Goal: Information Seeking & Learning: Learn about a topic

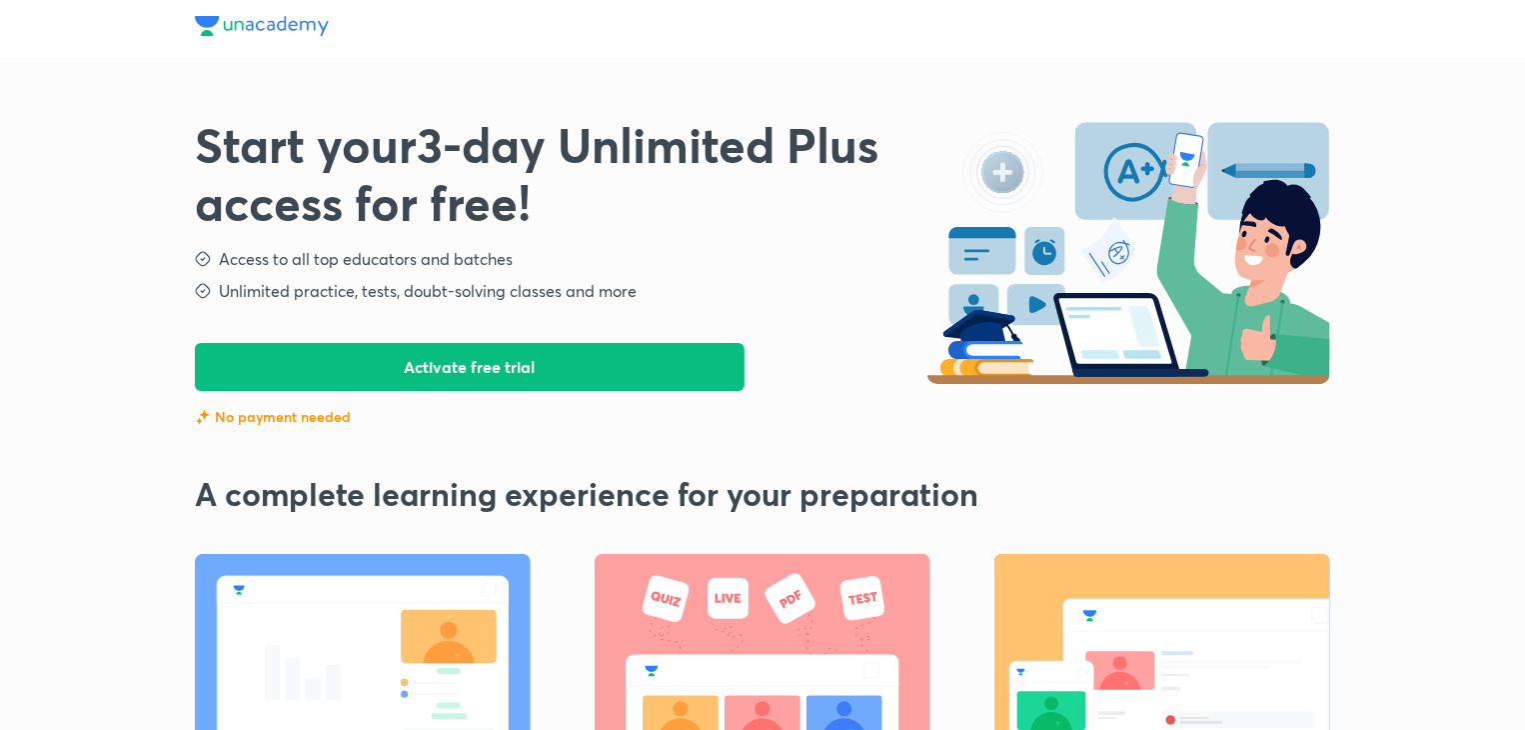
click at [532, 105] on div "Start your 3 -day Unlimited Plus access for free! Access to all top educators a…" at bounding box center [763, 480] width 1136 height 961
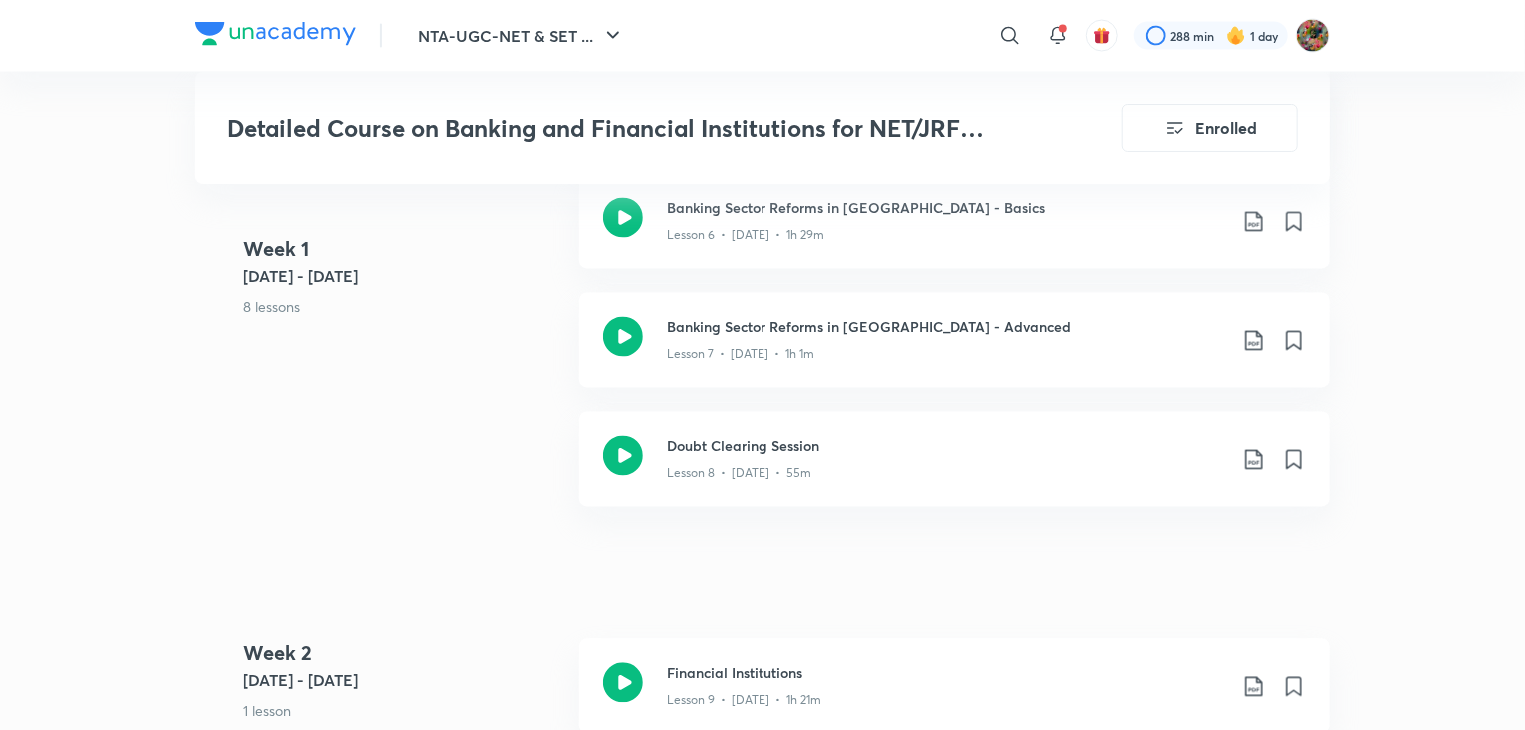
scroll to position [1839, 0]
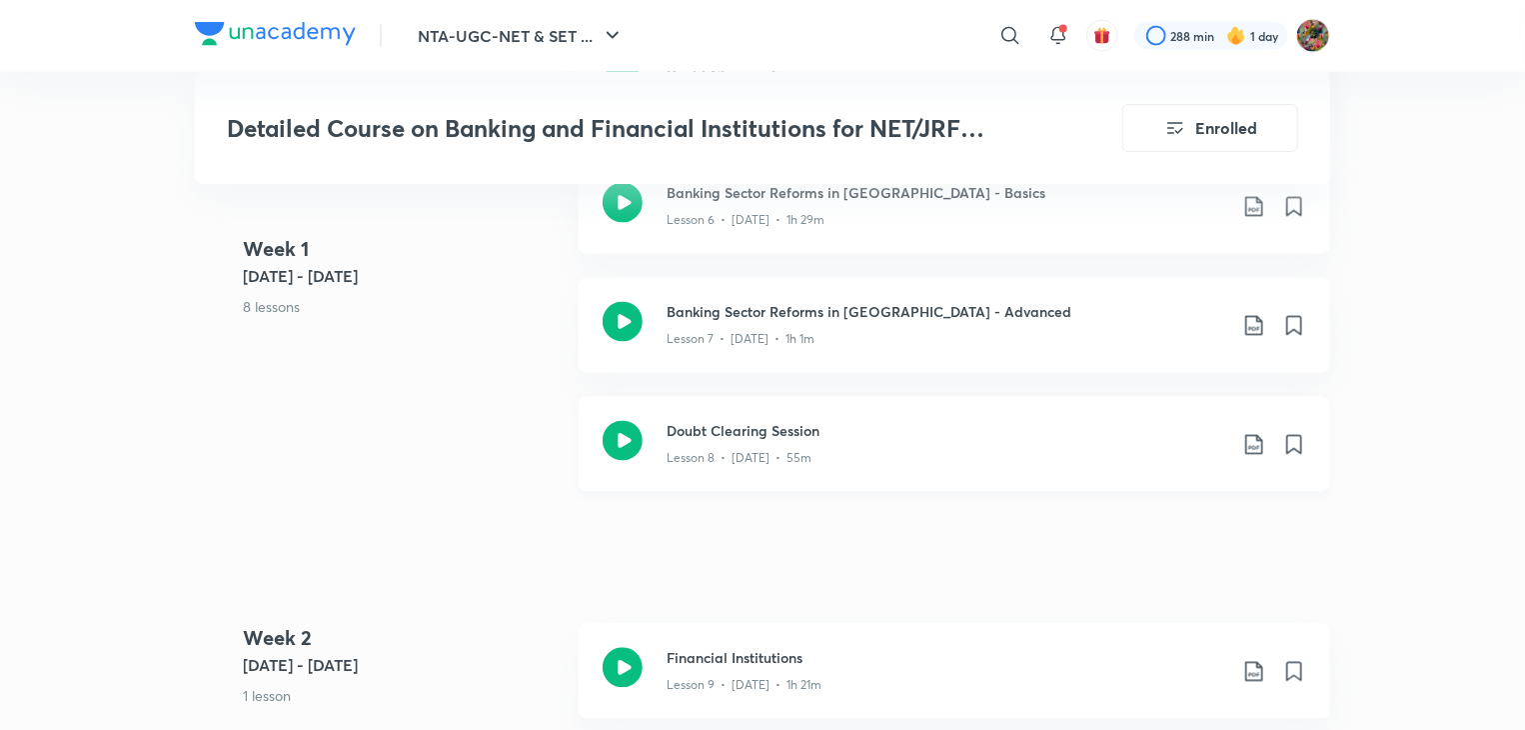
click at [1262, 446] on icon at bounding box center [1255, 445] width 24 height 24
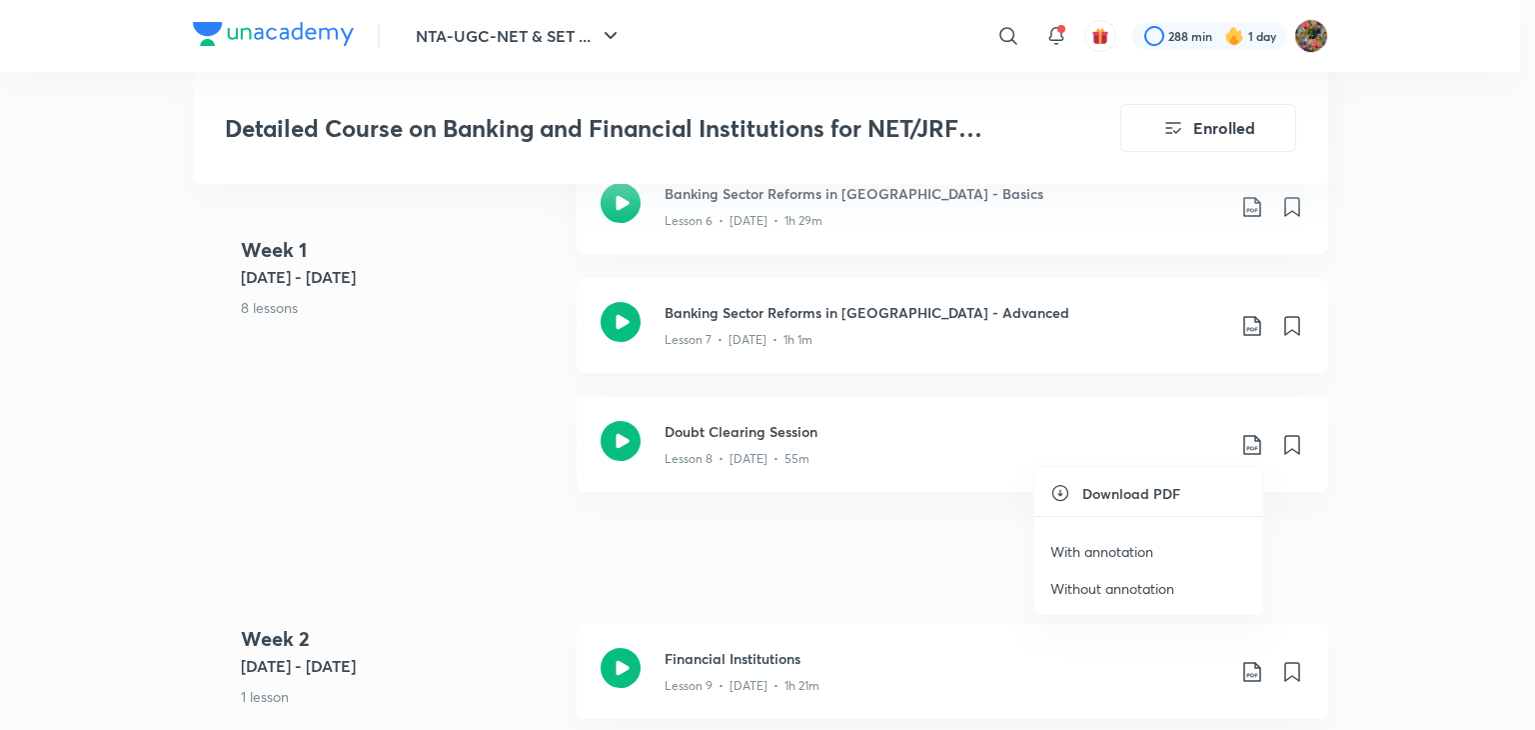
click at [1168, 548] on li "With annotation" at bounding box center [1149, 551] width 229 height 37
click at [1120, 554] on p "With annotation" at bounding box center [1102, 551] width 103 height 21
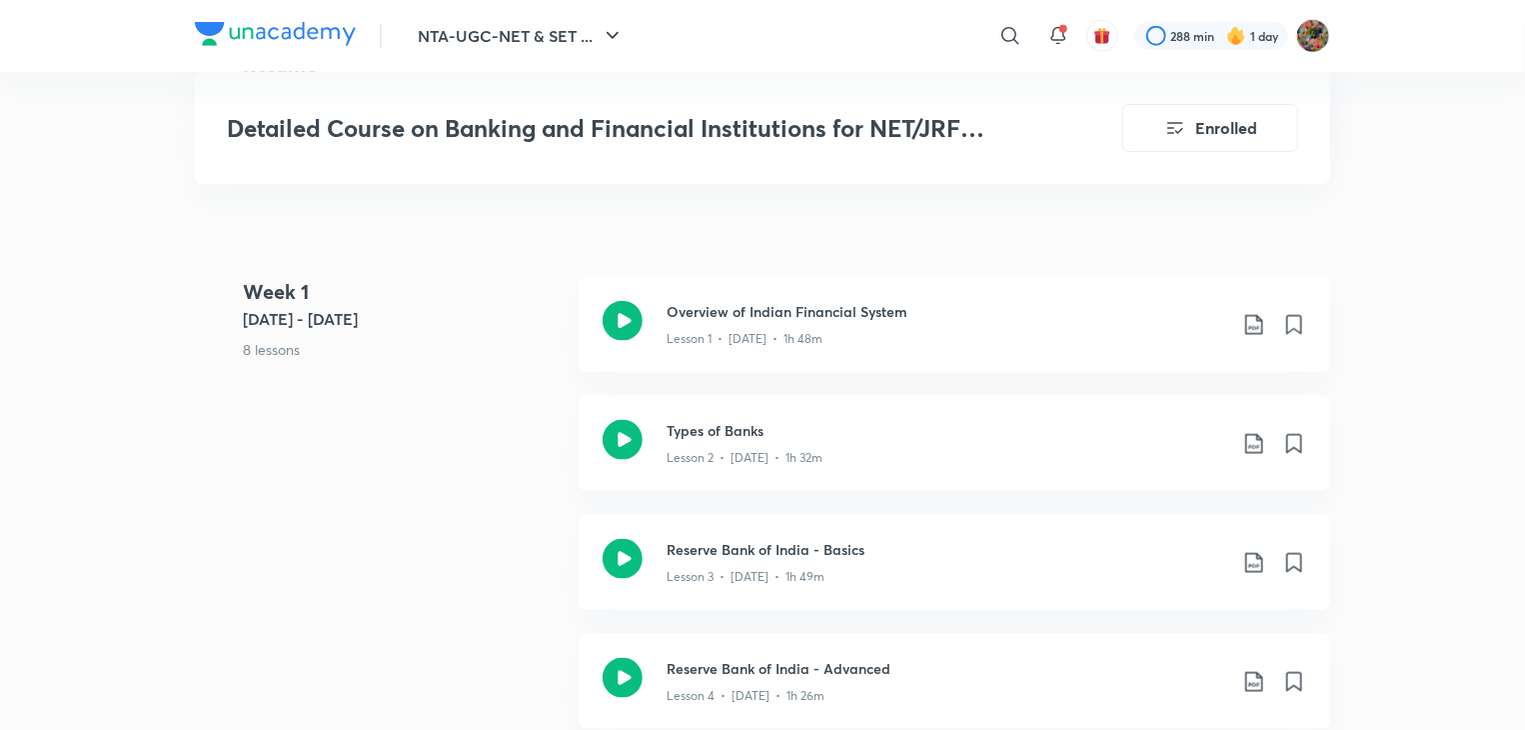
scroll to position [1120, 0]
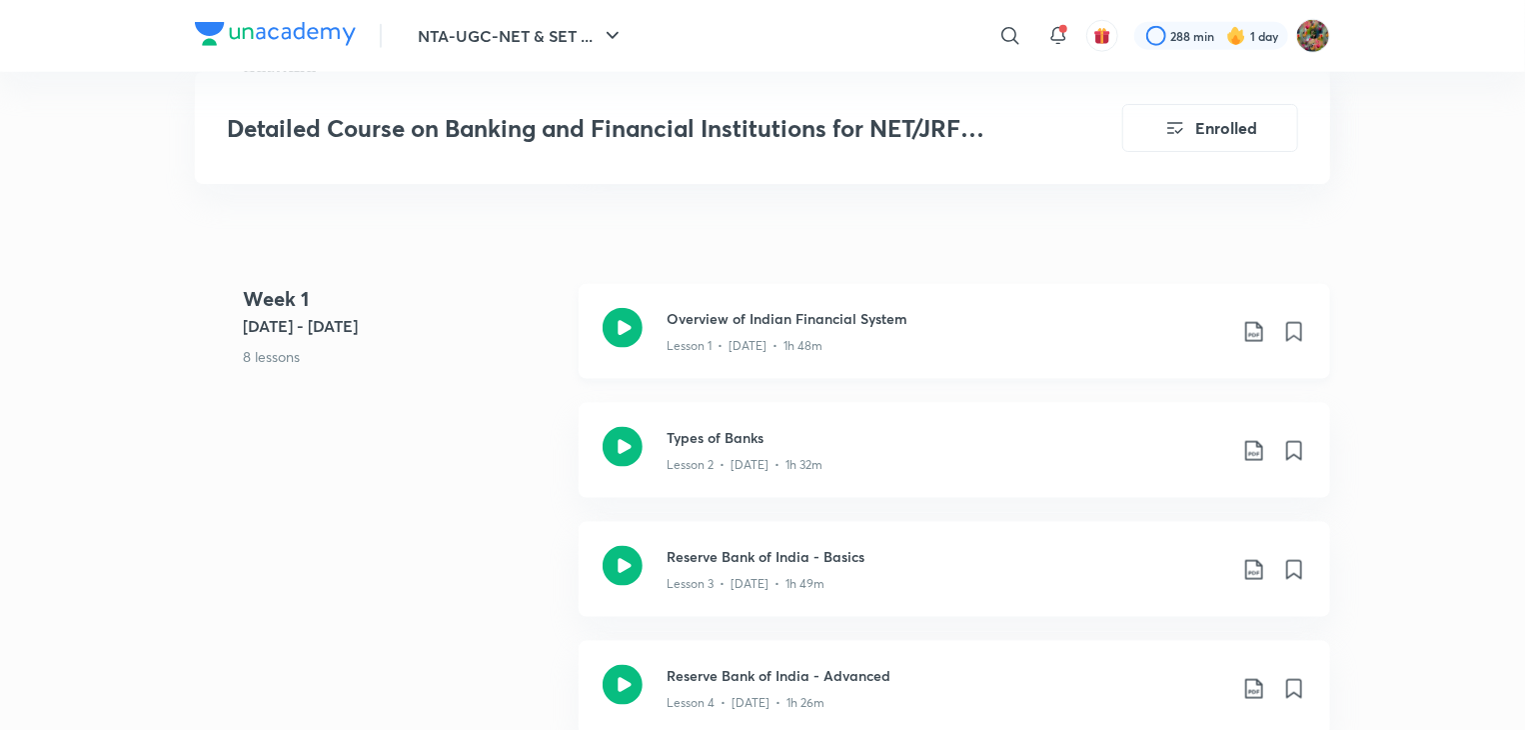
click at [934, 333] on div "Lesson 1 • [DATE] • 1h 48m" at bounding box center [947, 342] width 560 height 26
click at [640, 448] on icon at bounding box center [623, 447] width 40 height 40
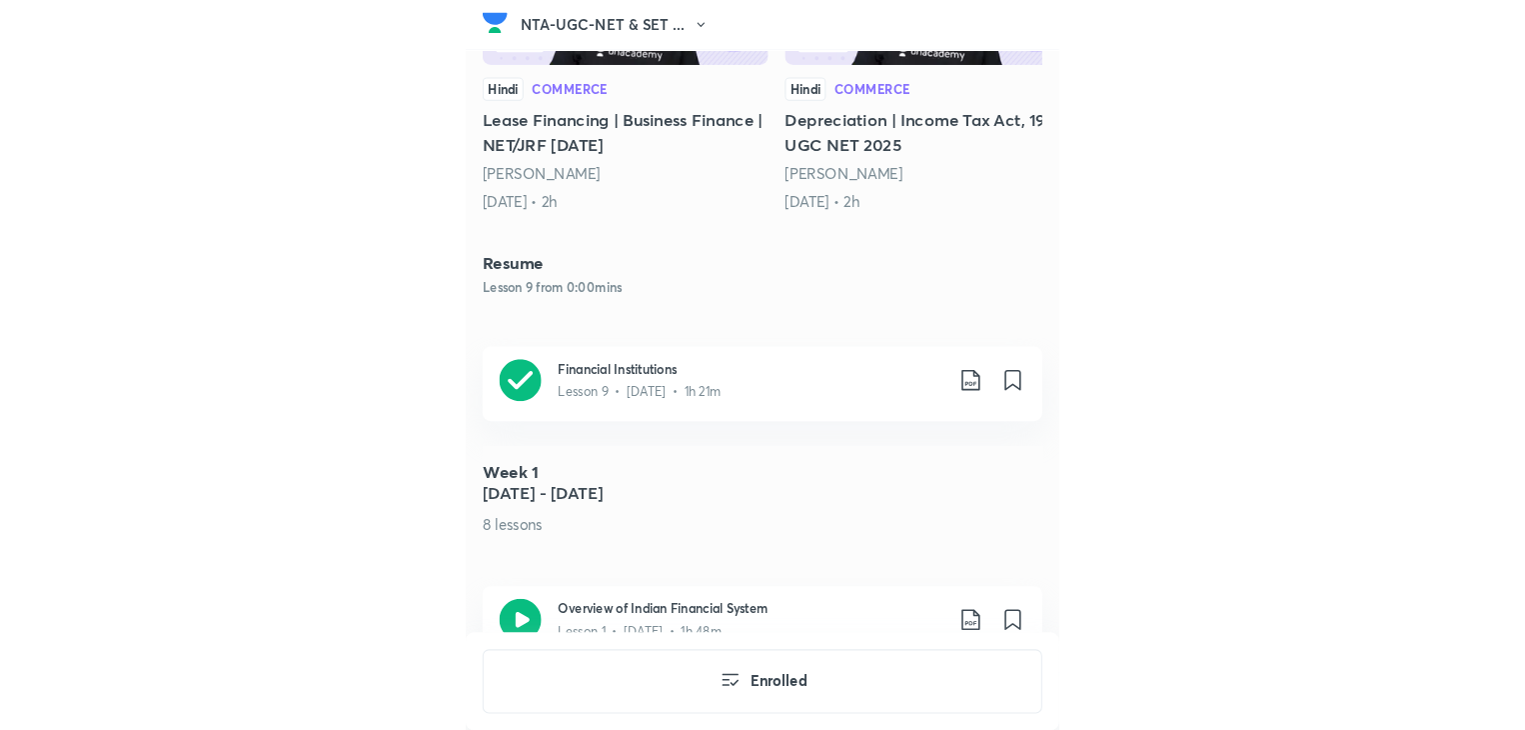
scroll to position [1080, 0]
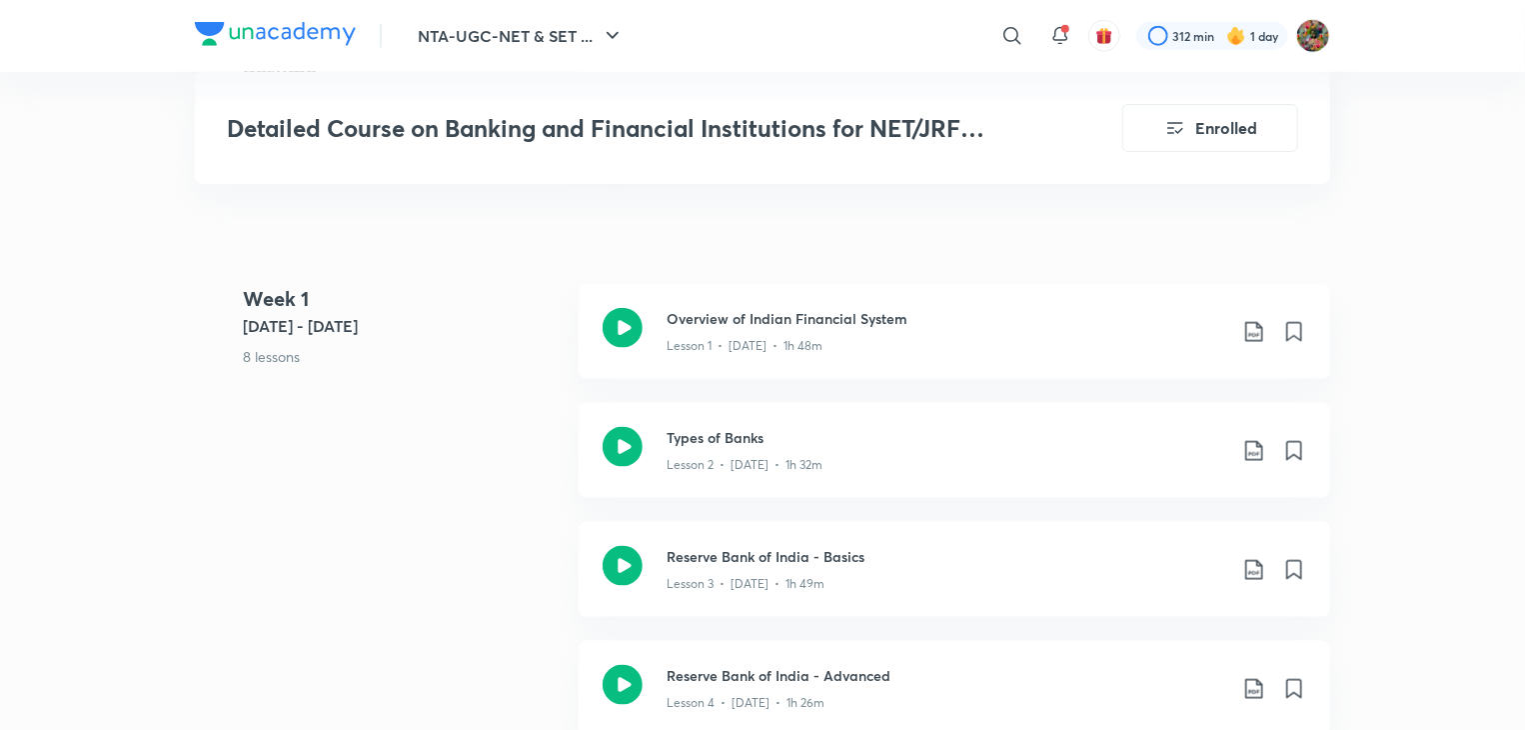
scroll to position [1160, 0]
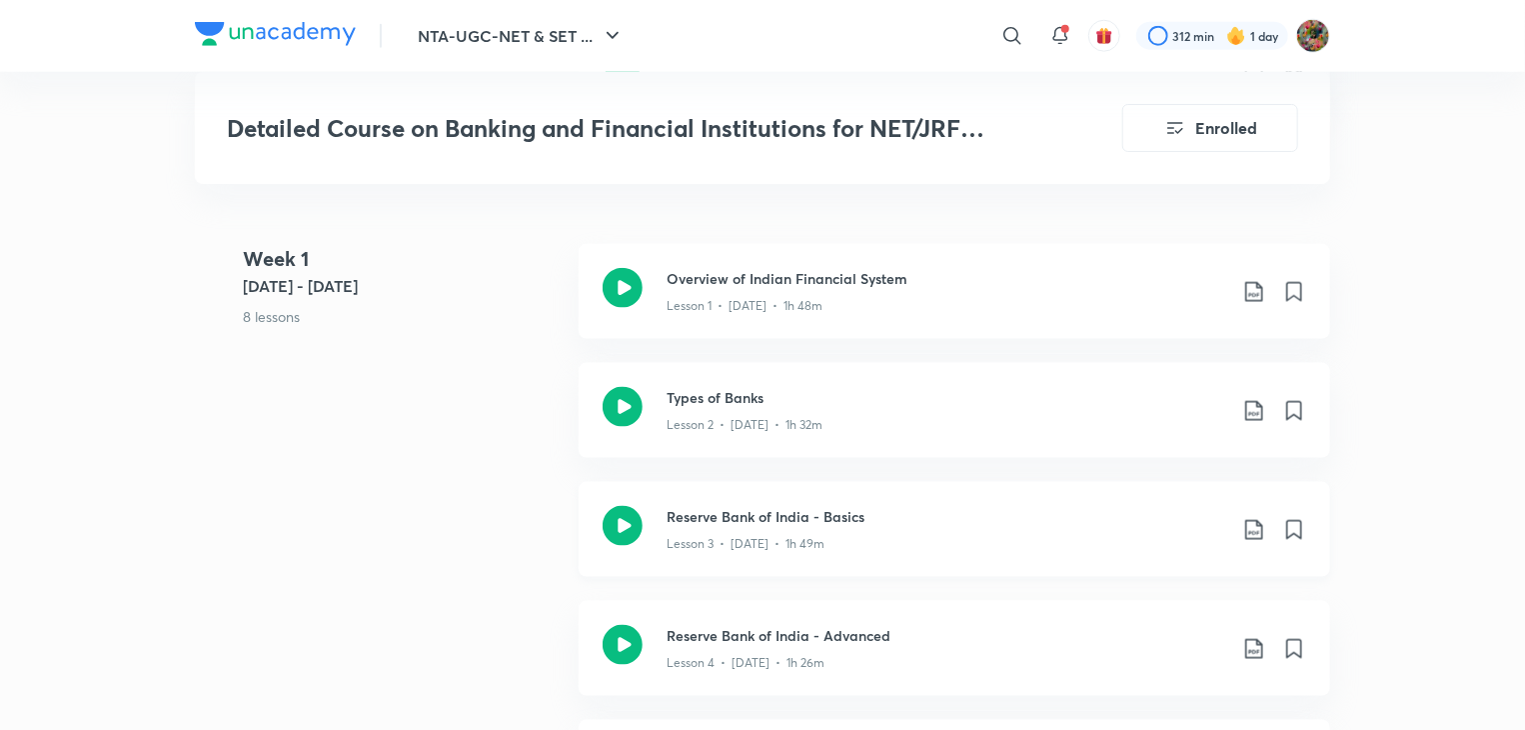
click at [724, 551] on p "Lesson 3 • [DATE] • 1h 49m" at bounding box center [746, 544] width 158 height 18
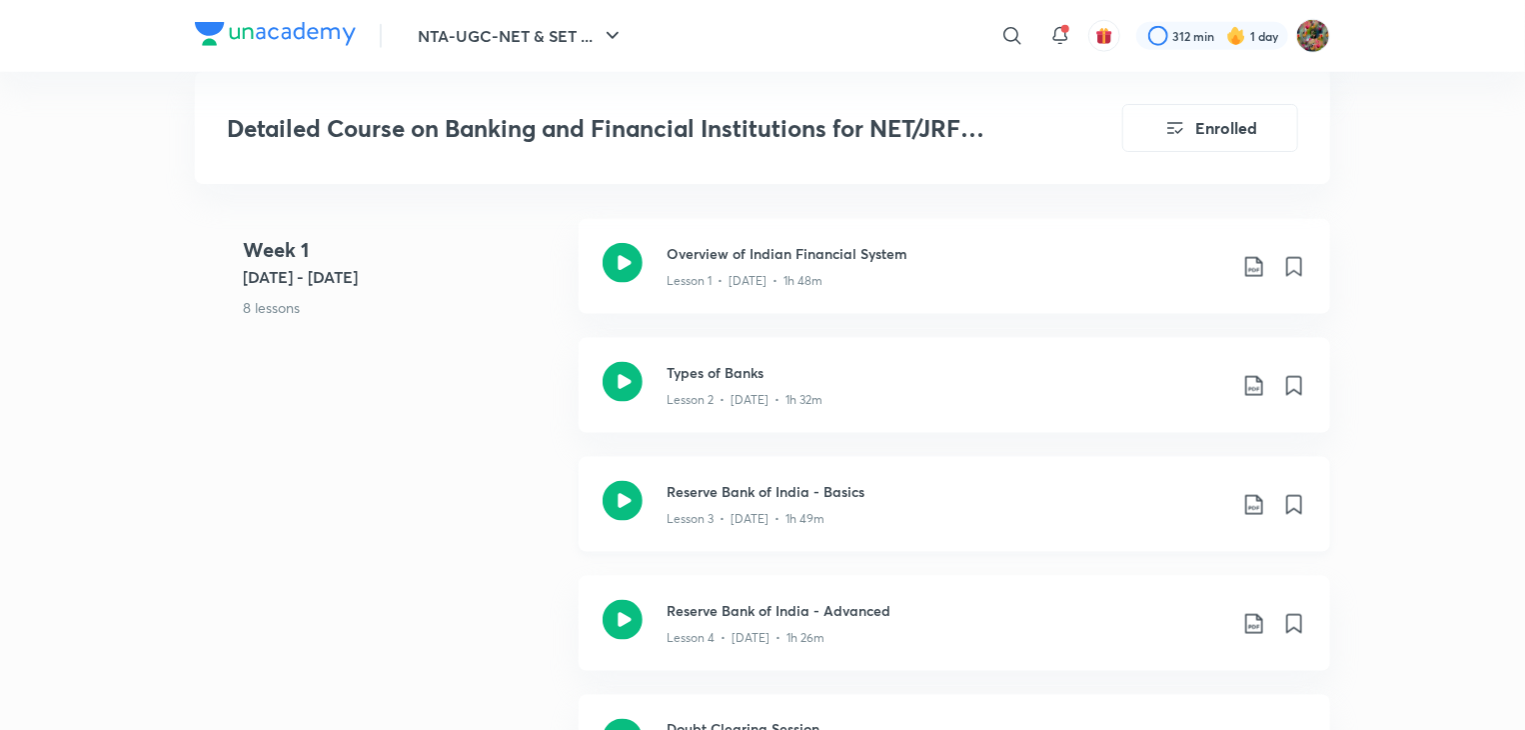
scroll to position [1200, 0]
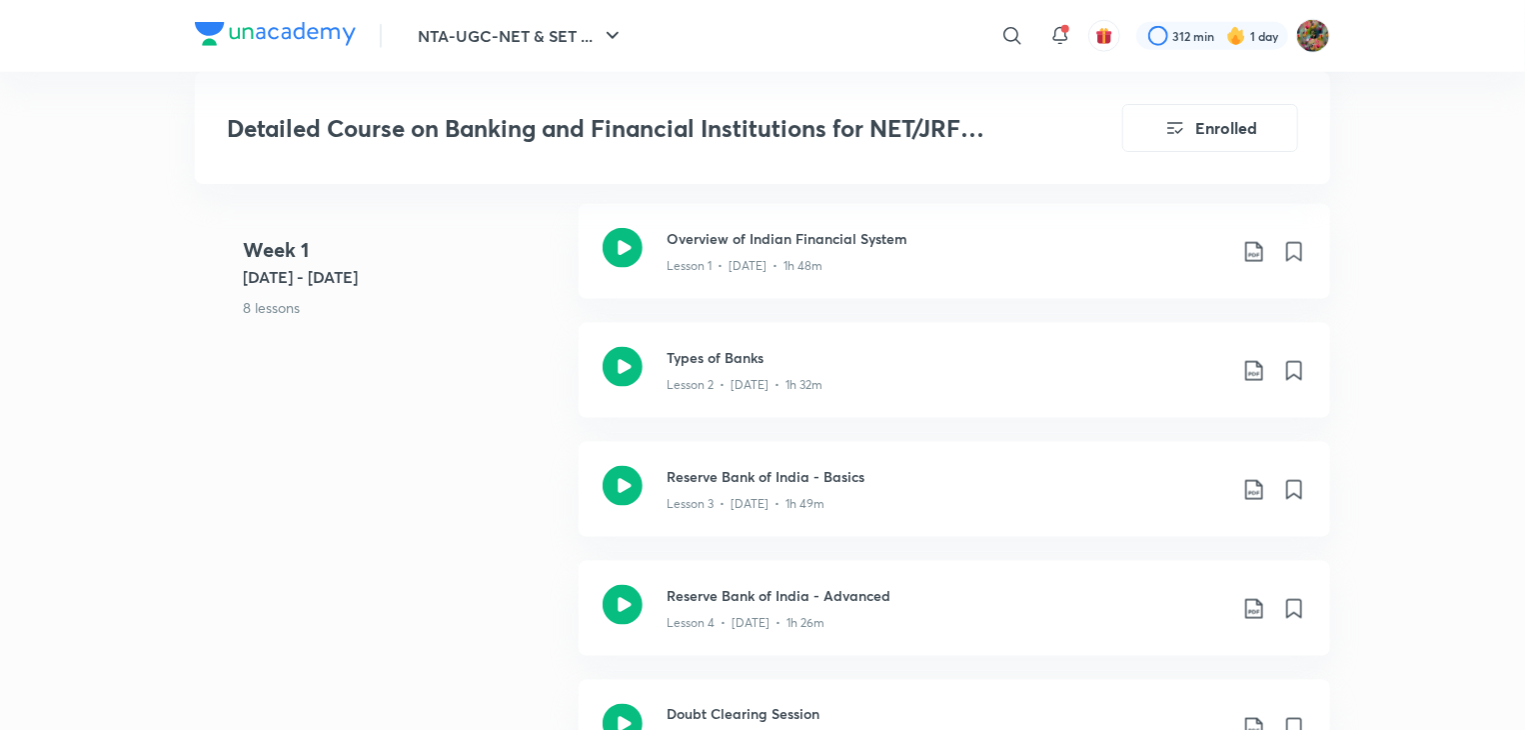
scroll to position [1160, 0]
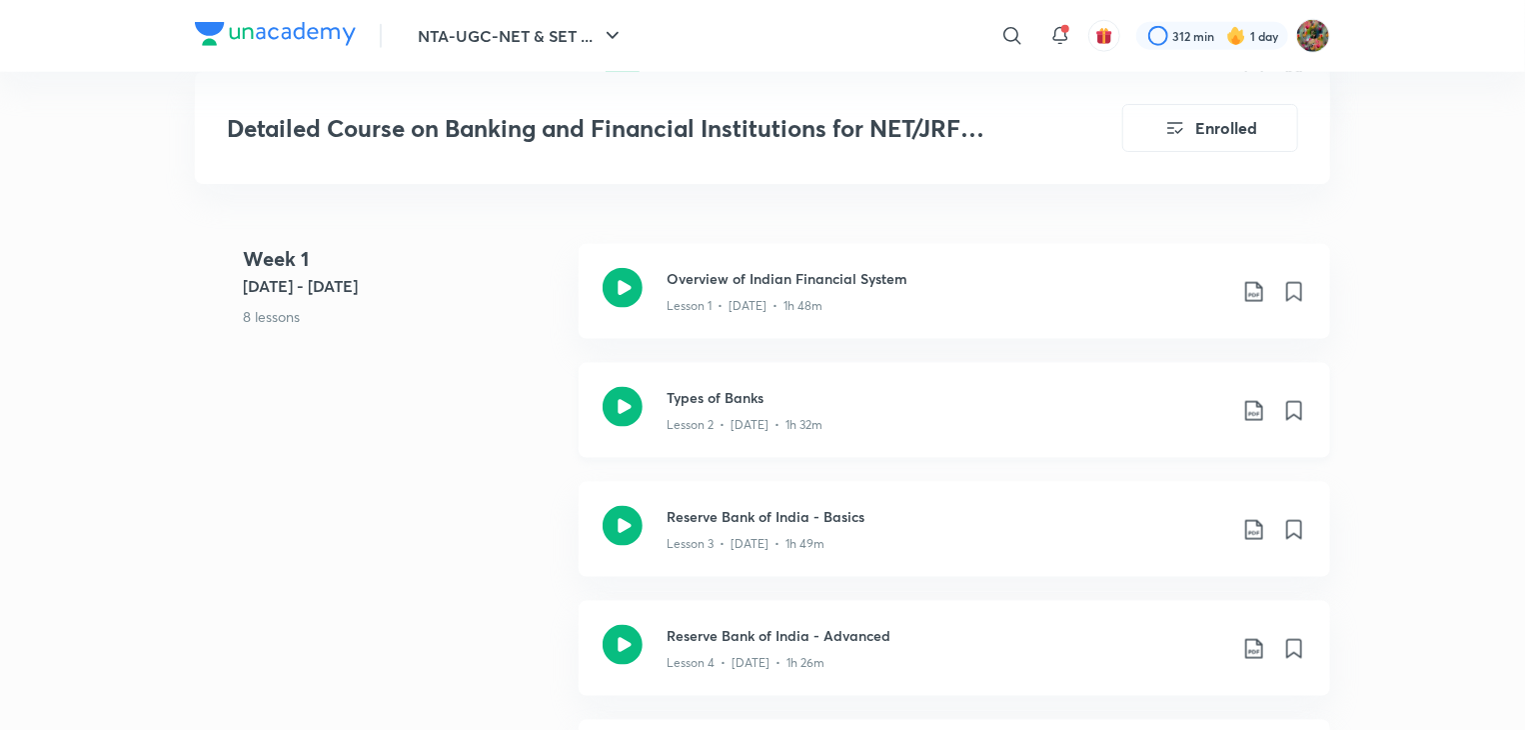
click at [788, 425] on p "Lesson 2 • [DATE] • 1h 32m" at bounding box center [745, 425] width 156 height 18
click at [706, 541] on p "Lesson 3 • [DATE] • 1h 49m" at bounding box center [746, 544] width 158 height 18
